Goal: Navigation & Orientation: Find specific page/section

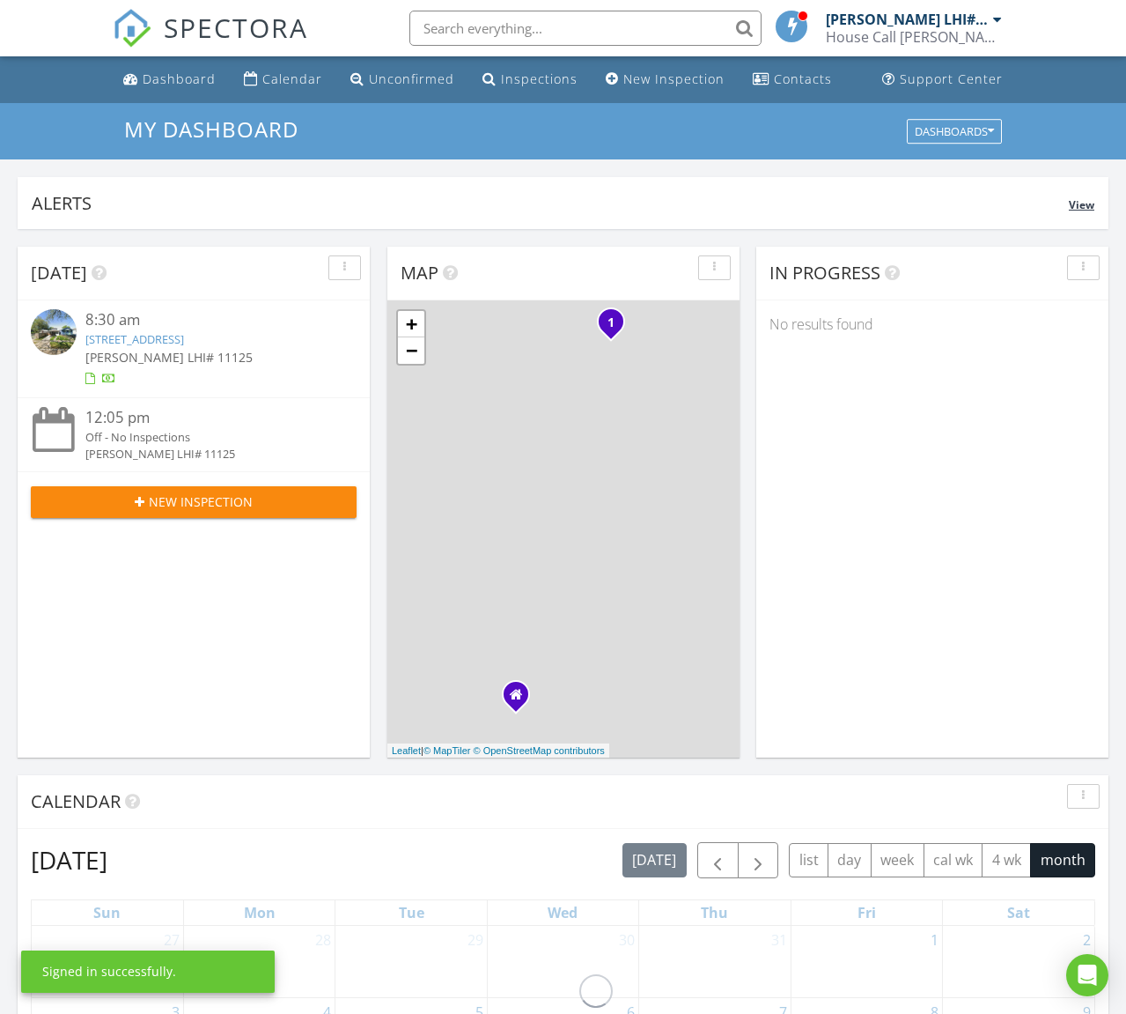
scroll to position [2, 0]
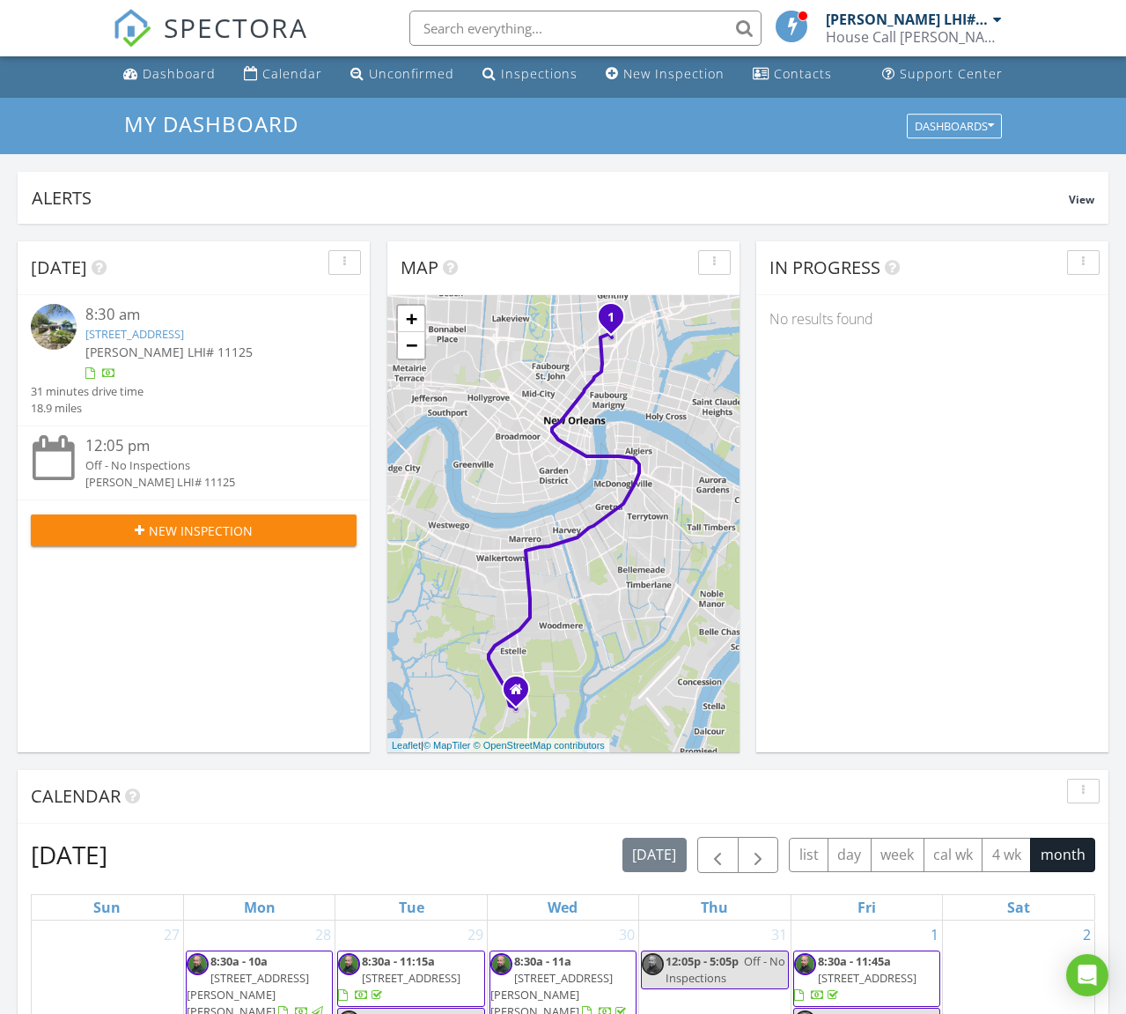
click at [184, 334] on link "3624 Clematis St, New Orleans, LA 70122" at bounding box center [134, 334] width 99 height 16
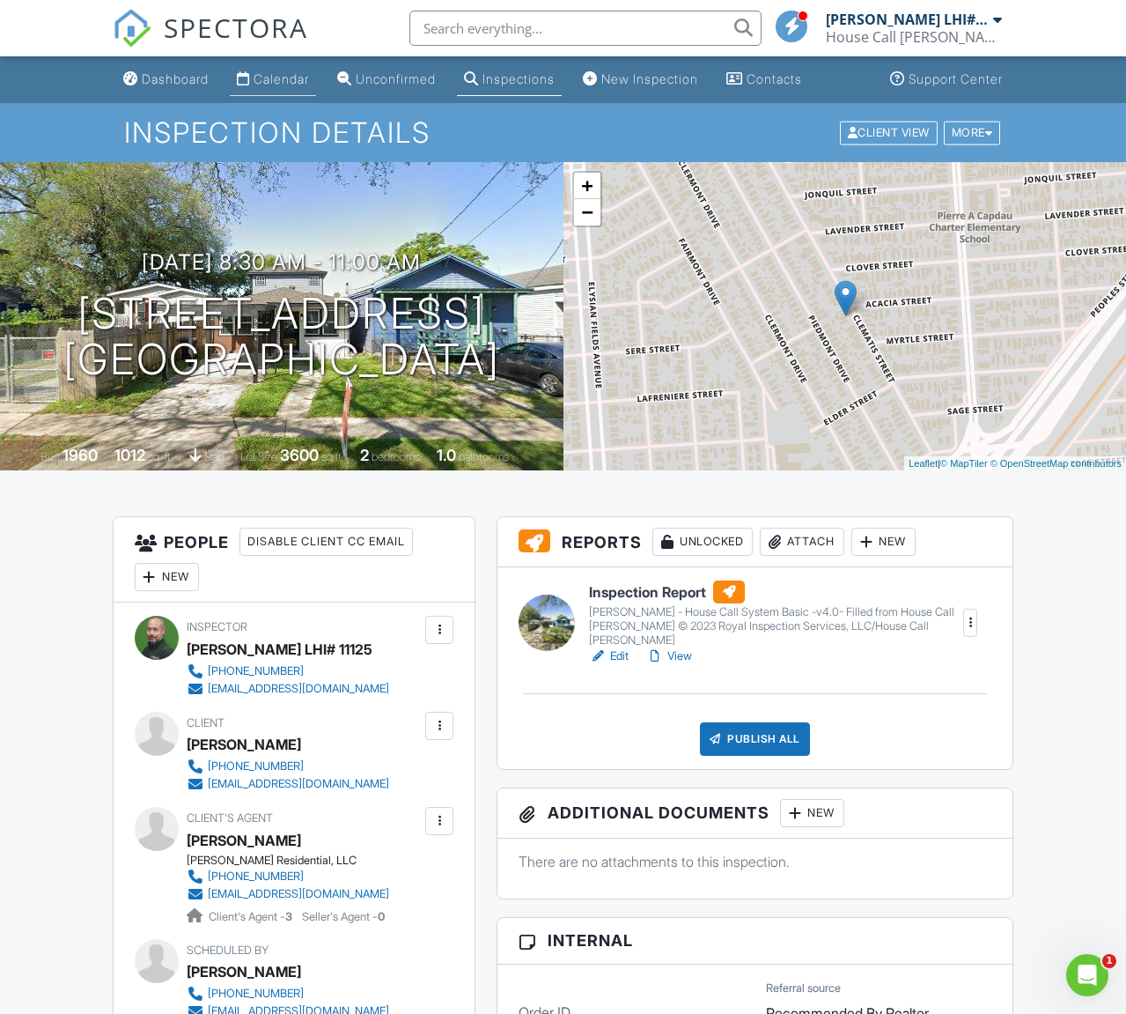
click at [297, 76] on div "Calendar" at bounding box center [281, 78] width 55 height 15
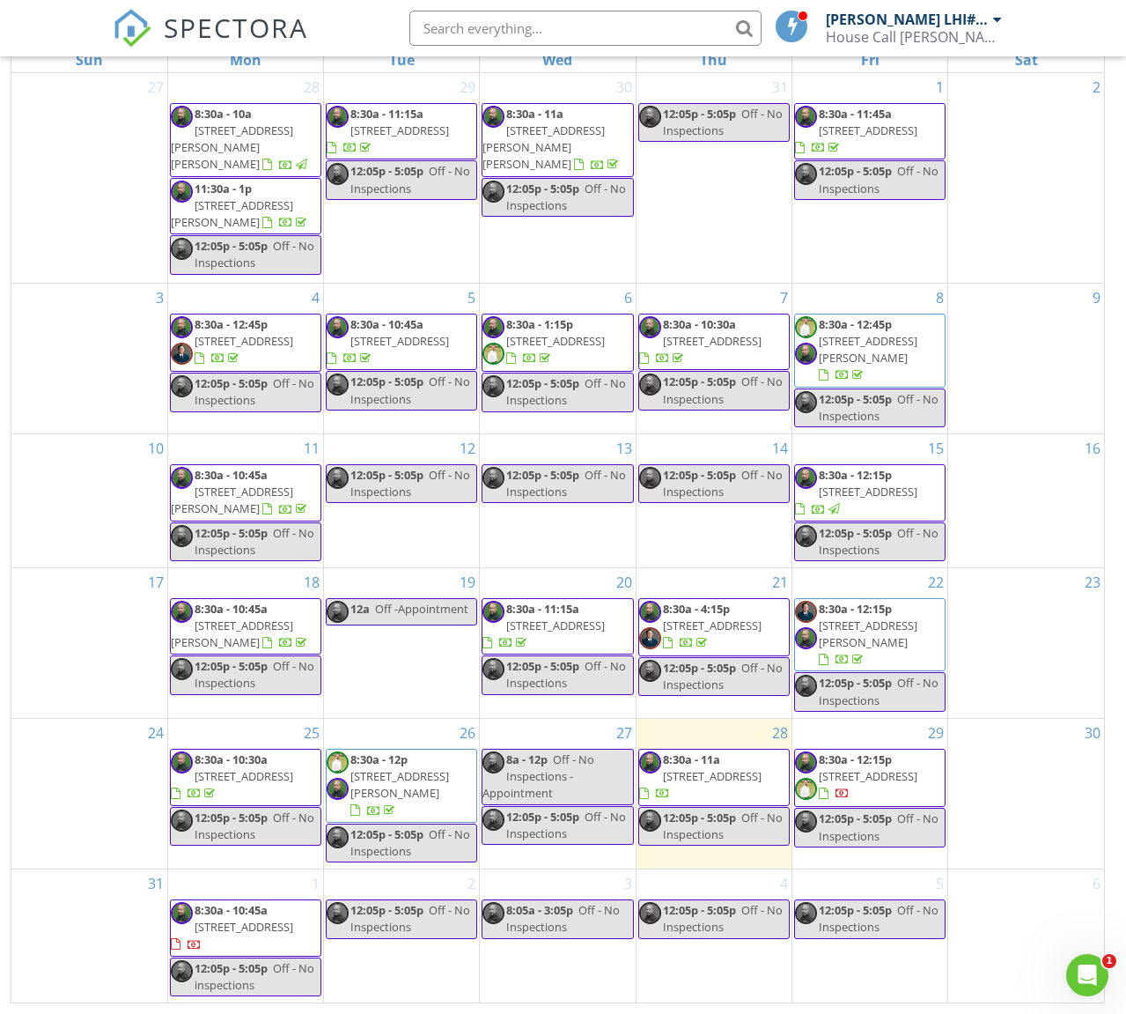
scroll to position [234, 0]
click at [231, 912] on span "8:30a - 10:45a" at bounding box center [231, 910] width 73 height 16
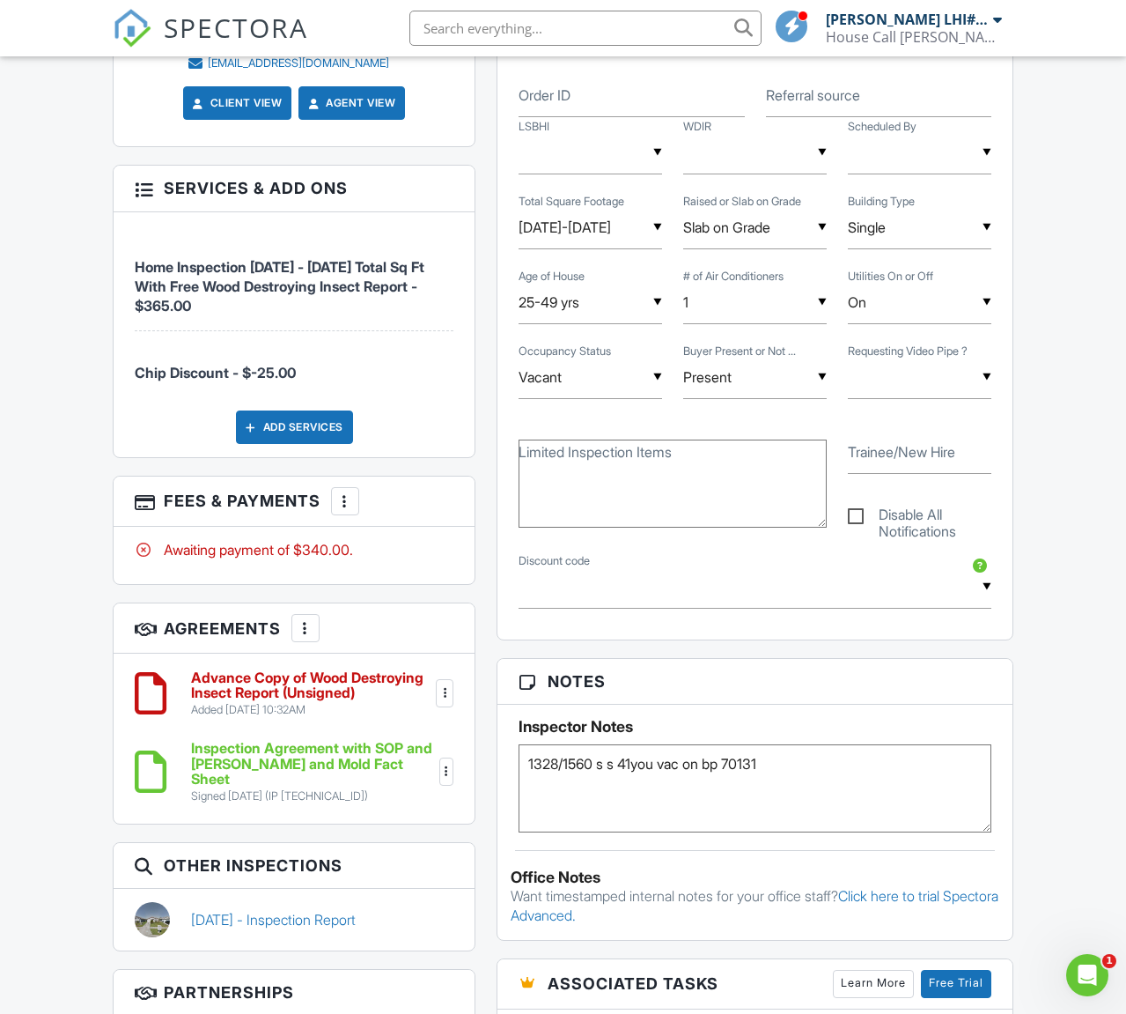
scroll to position [919, 0]
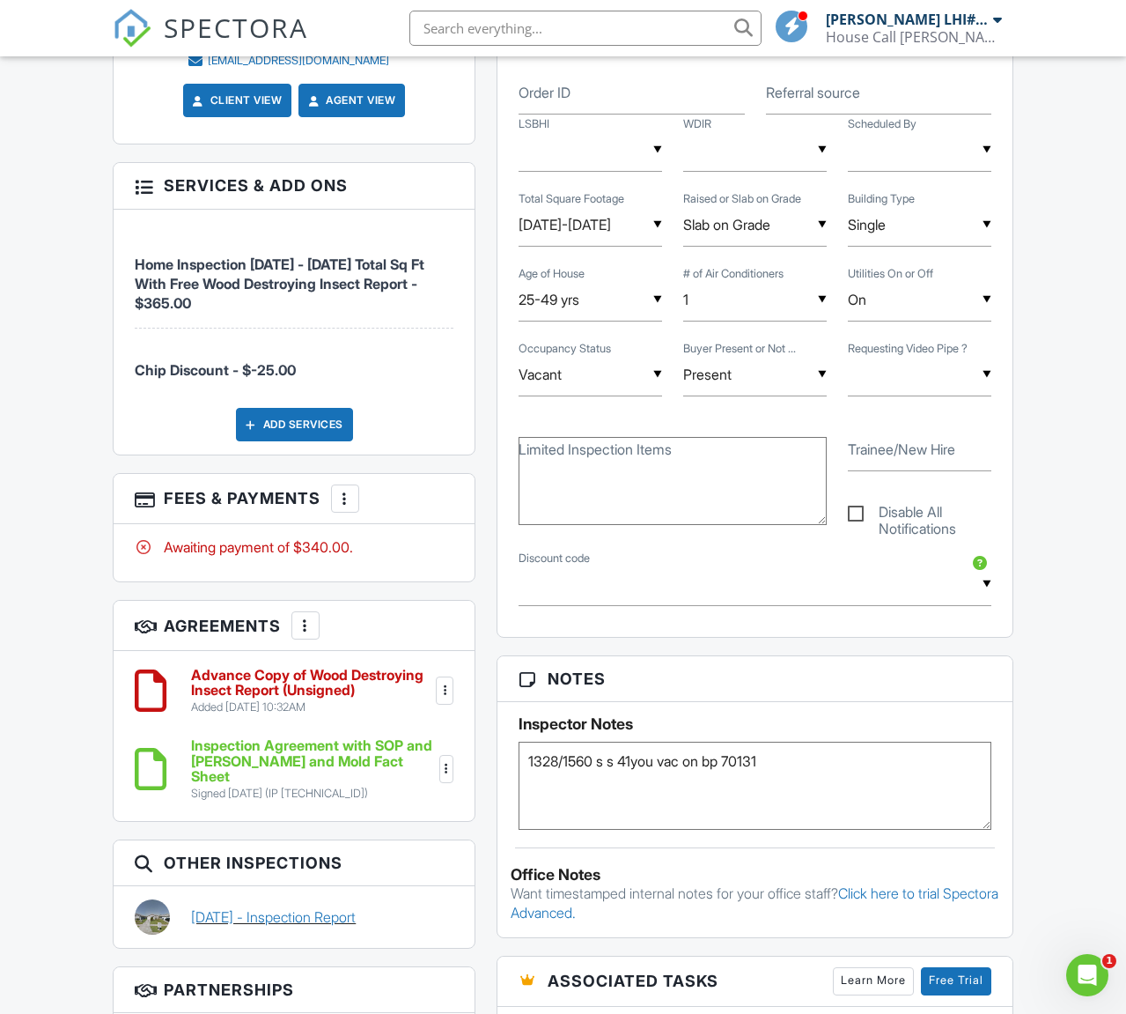
click at [356, 907] on link "08/05/2025 - Inspection Report" at bounding box center [273, 916] width 165 height 19
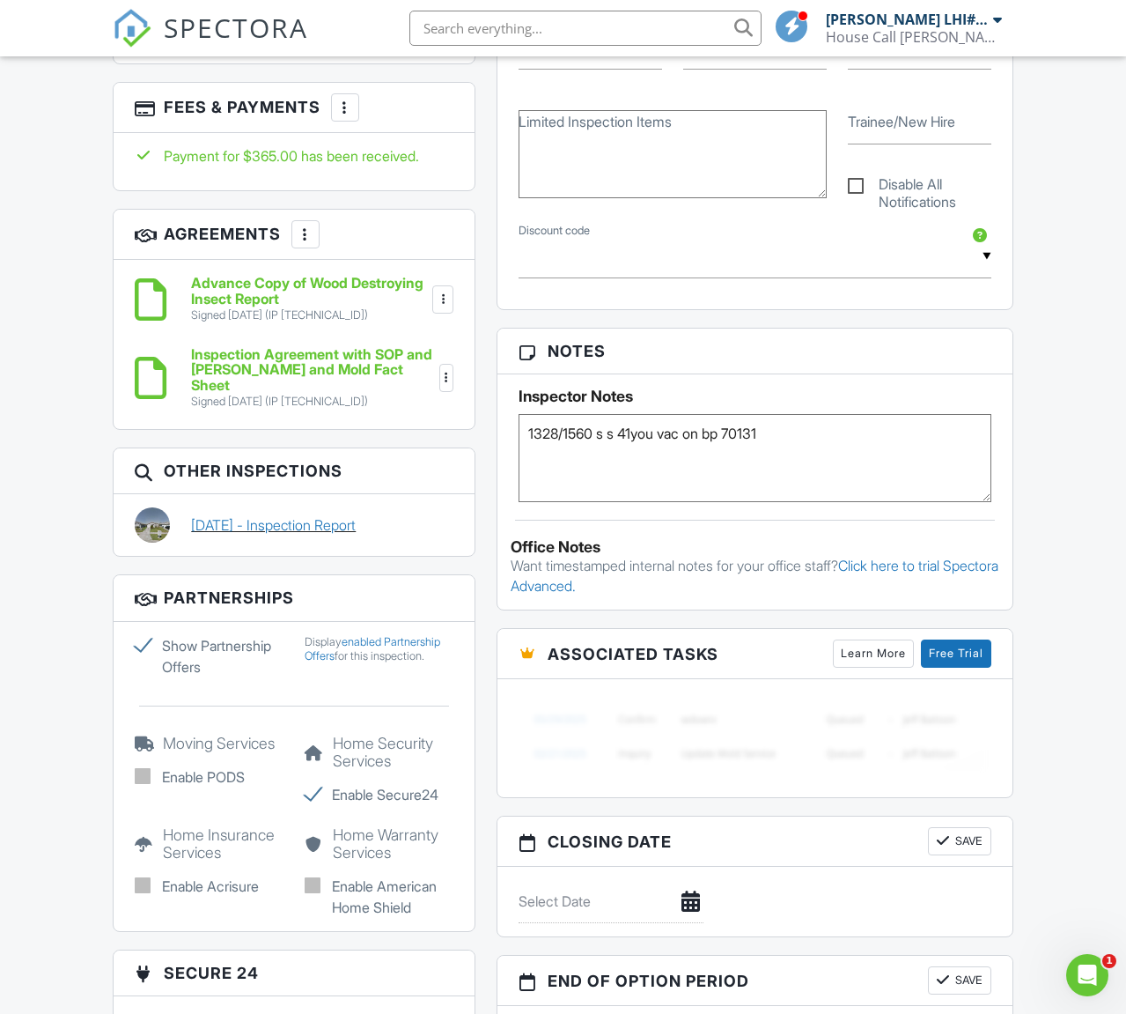
scroll to position [1220, 0]
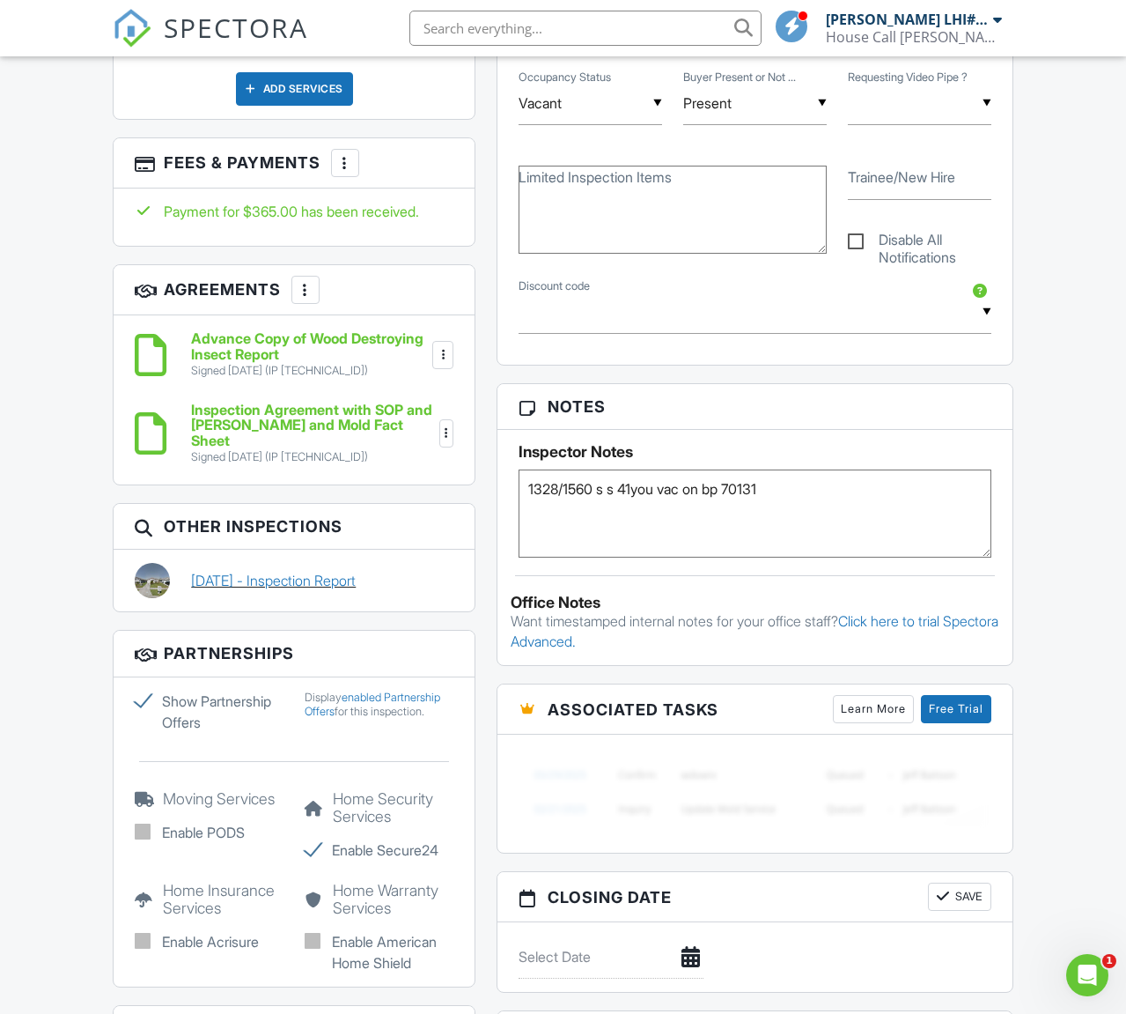
click at [343, 571] on link "09/01/2025 - Inspection Report" at bounding box center [273, 580] width 165 height 19
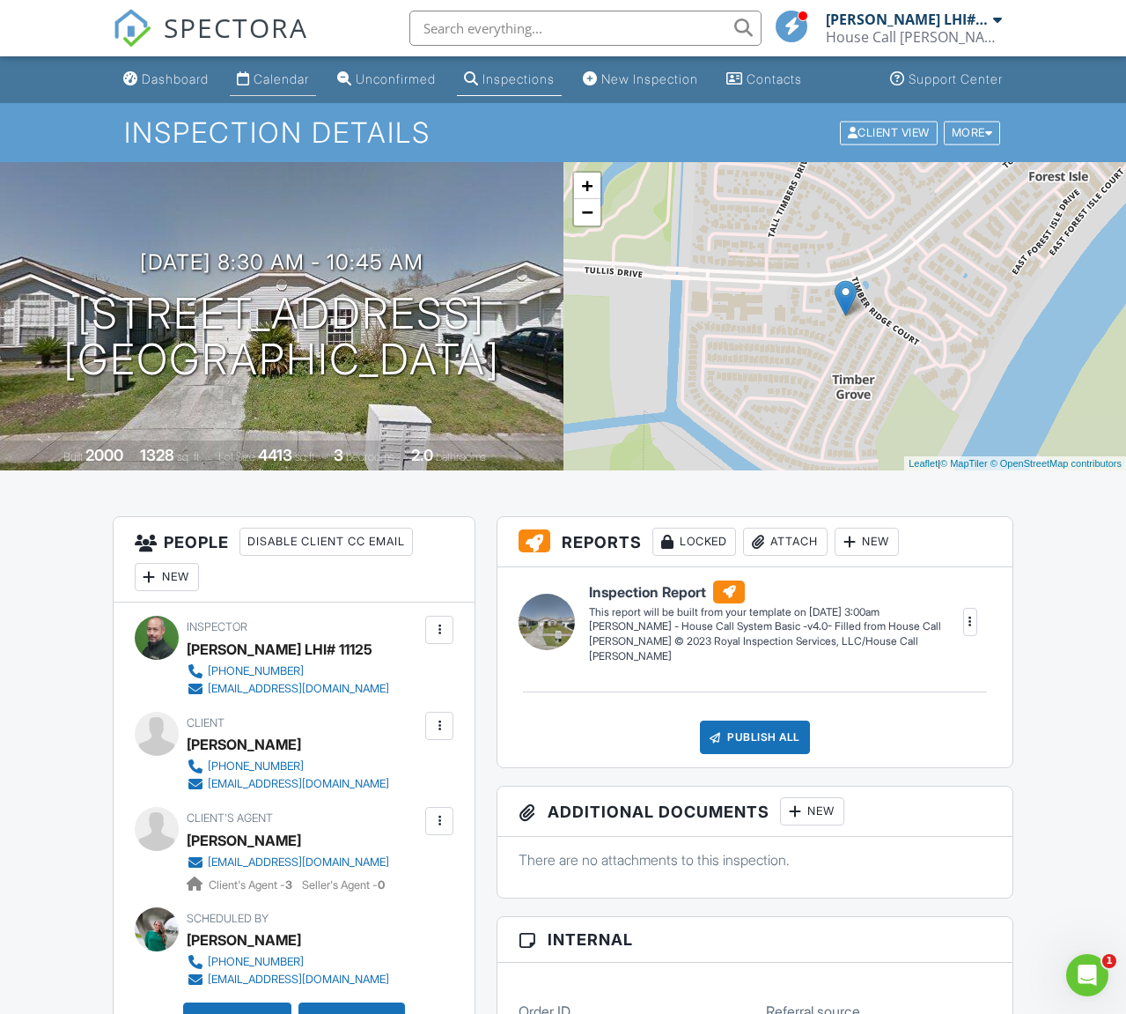
click at [284, 78] on div "Calendar" at bounding box center [281, 78] width 55 height 15
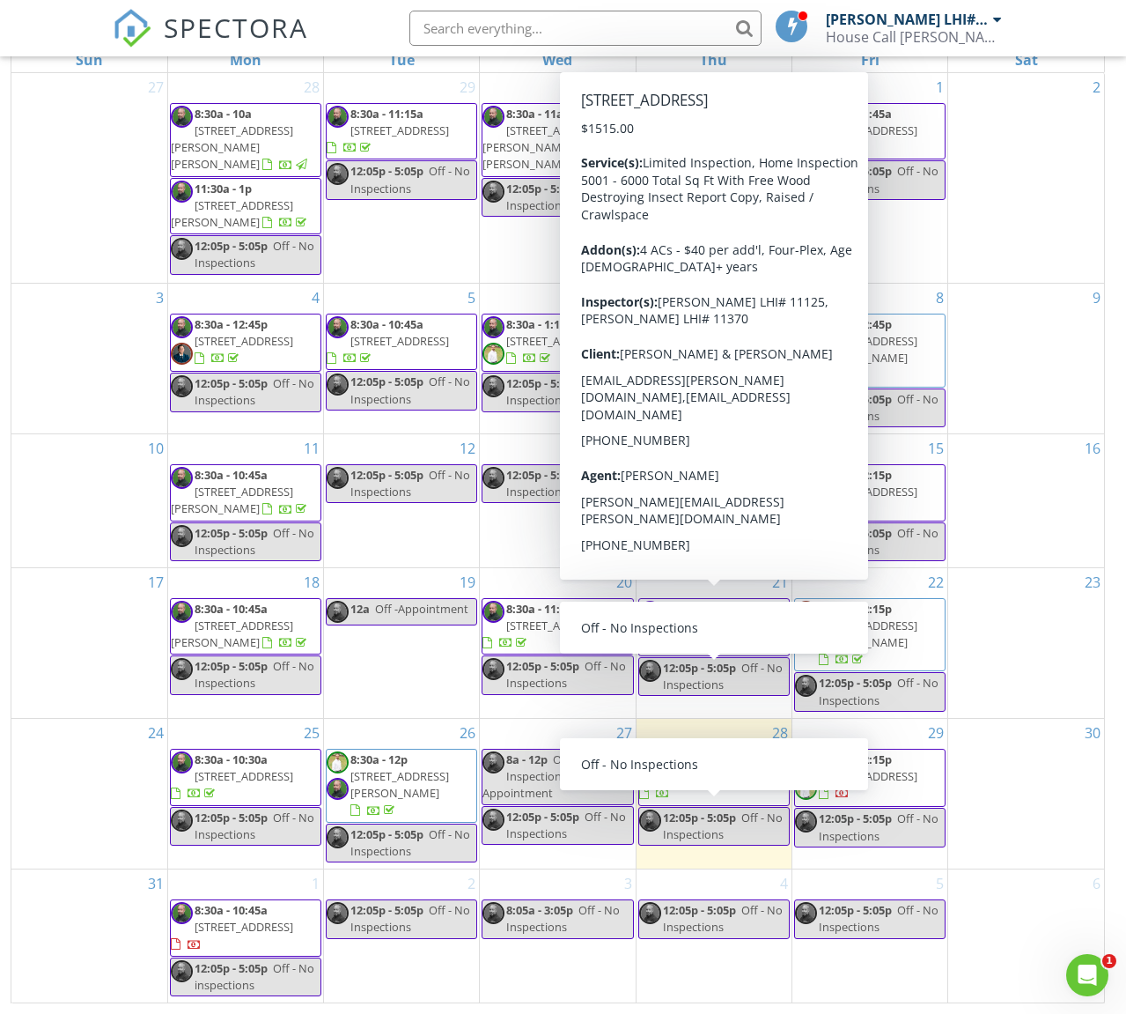
scroll to position [234, 0]
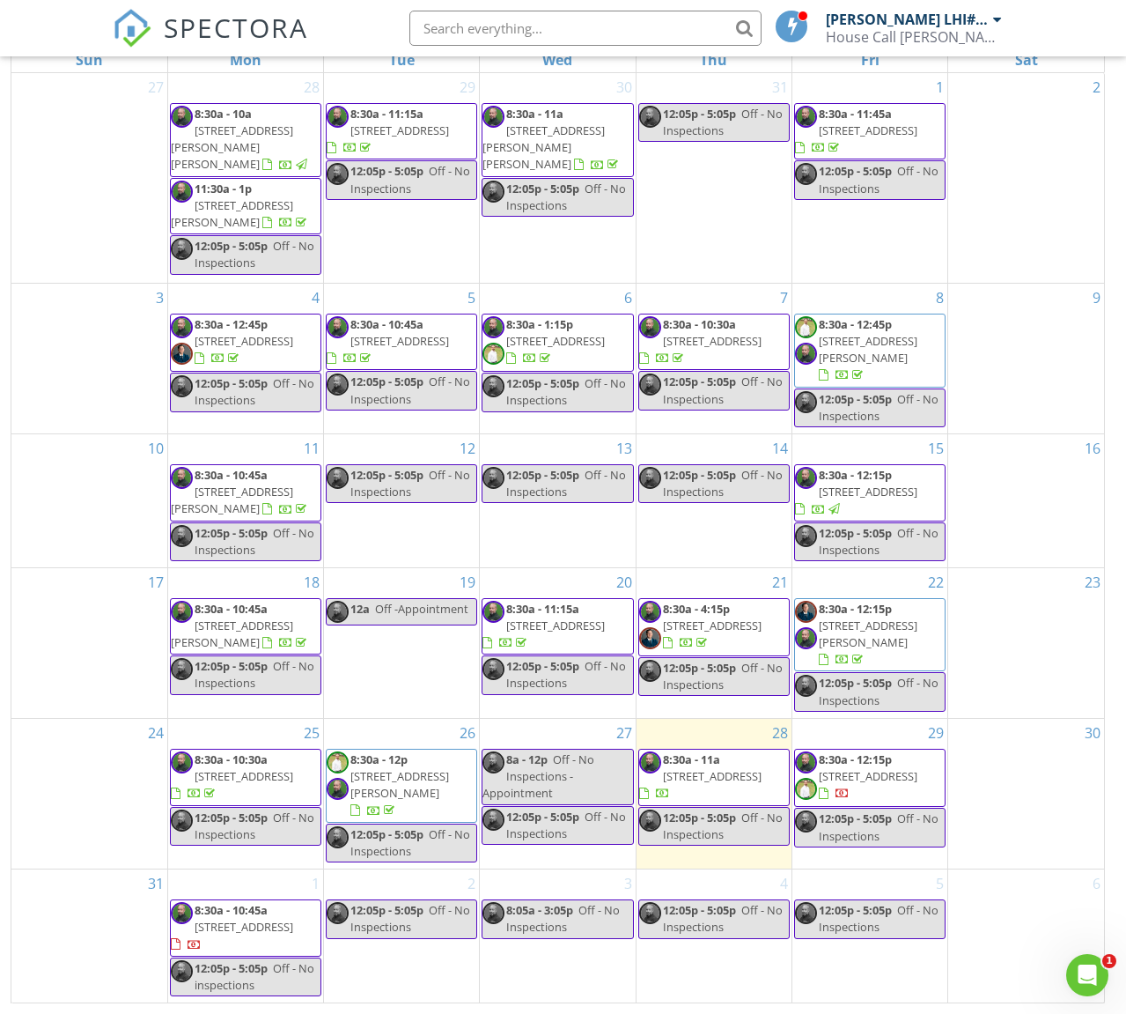
click at [997, 20] on div at bounding box center [997, 19] width 9 height 14
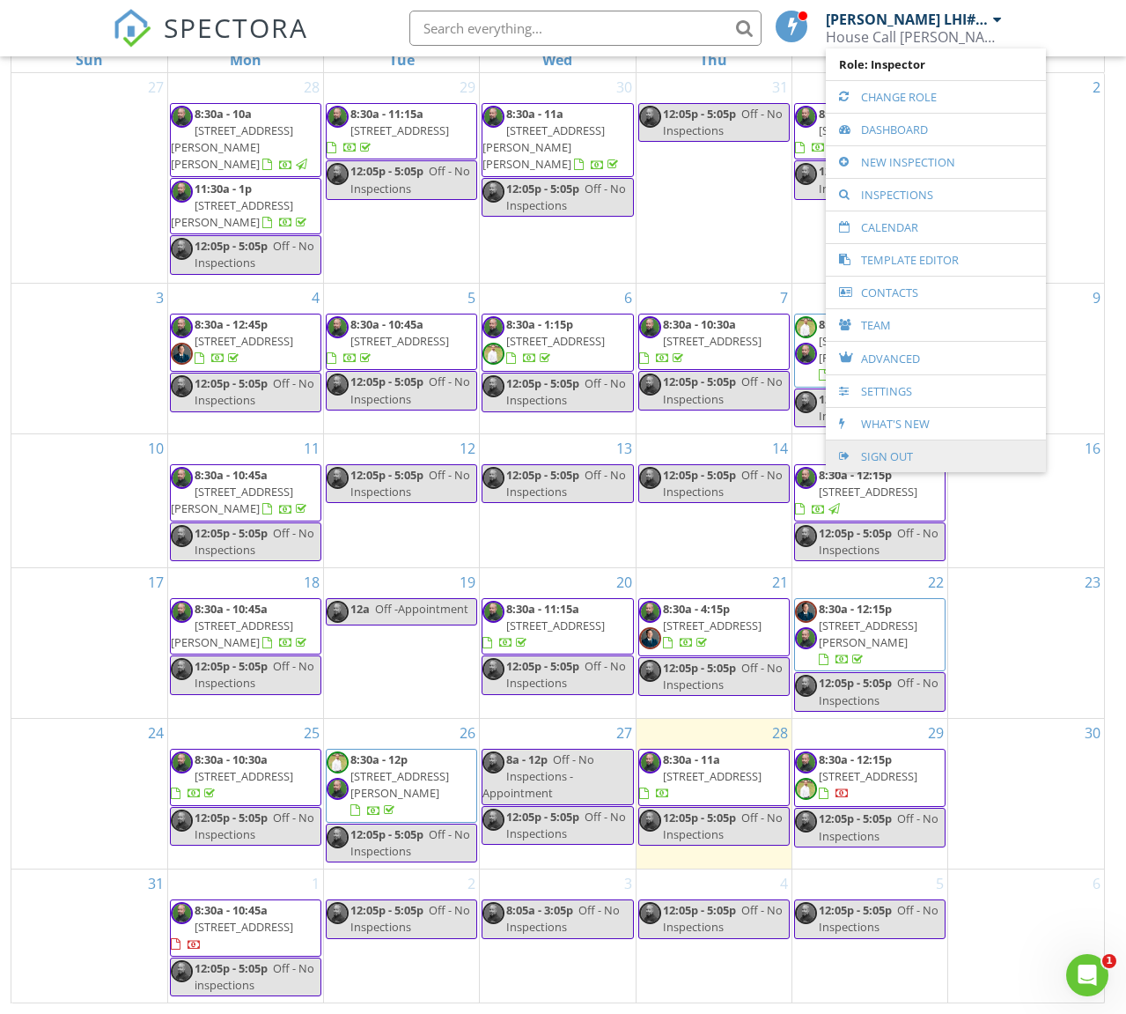
click at [895, 460] on link "Sign Out" at bounding box center [936, 456] width 203 height 32
